Goal: Task Accomplishment & Management: Complete application form

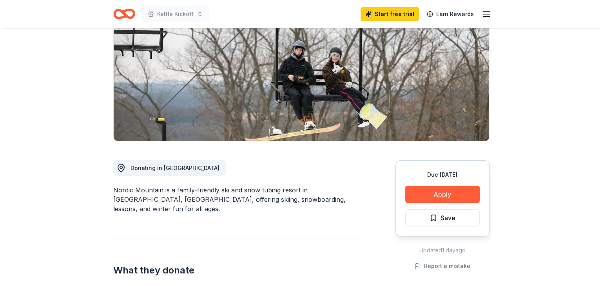
scroll to position [157, 0]
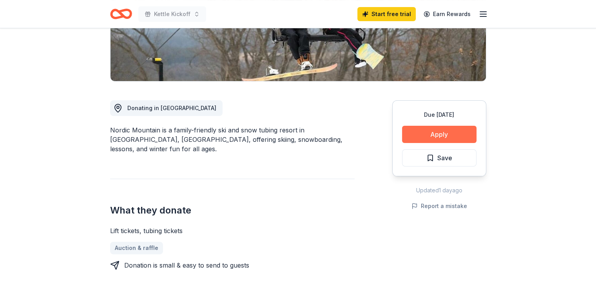
click at [461, 137] on button "Apply" at bounding box center [439, 134] width 74 height 17
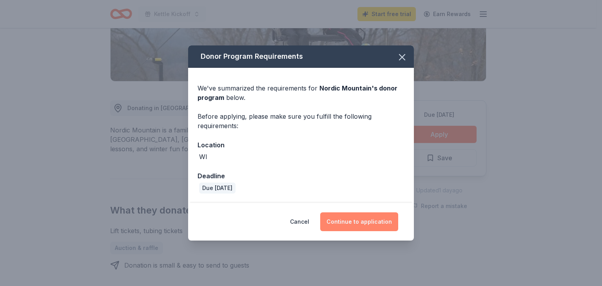
click at [366, 221] on button "Continue to application" at bounding box center [359, 221] width 78 height 19
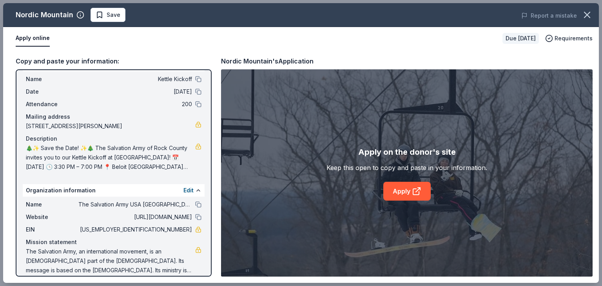
scroll to position [26, 0]
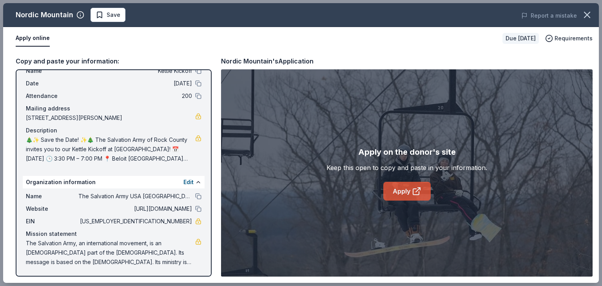
click at [410, 192] on link "Apply" at bounding box center [406, 191] width 47 height 19
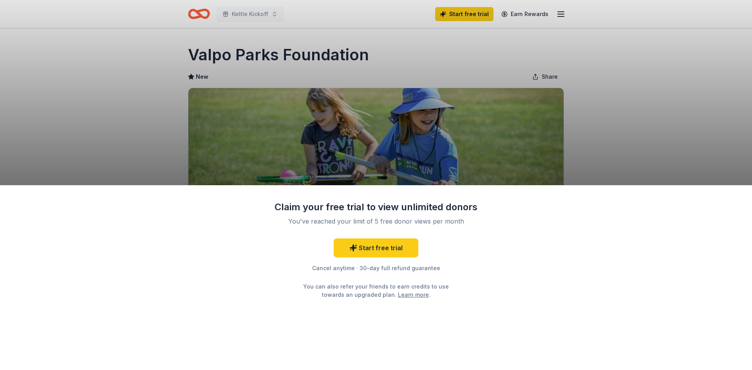
click at [619, 88] on div "Claim your free trial to view unlimited donors You've reached your limit of 5 f…" at bounding box center [376, 185] width 752 height 370
